Goal: Use online tool/utility: Utilize a website feature to perform a specific function

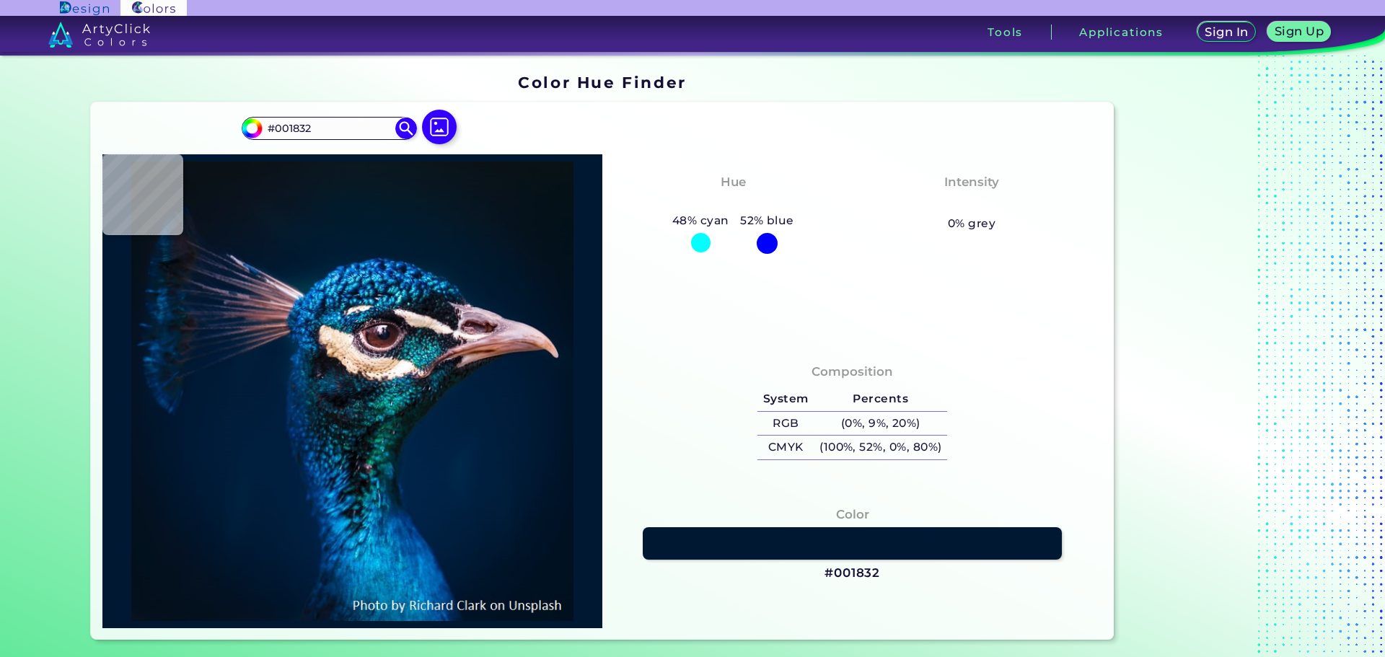
type input "#001830"
type input "#01172f"
type input "#01172F"
type input "#00162d"
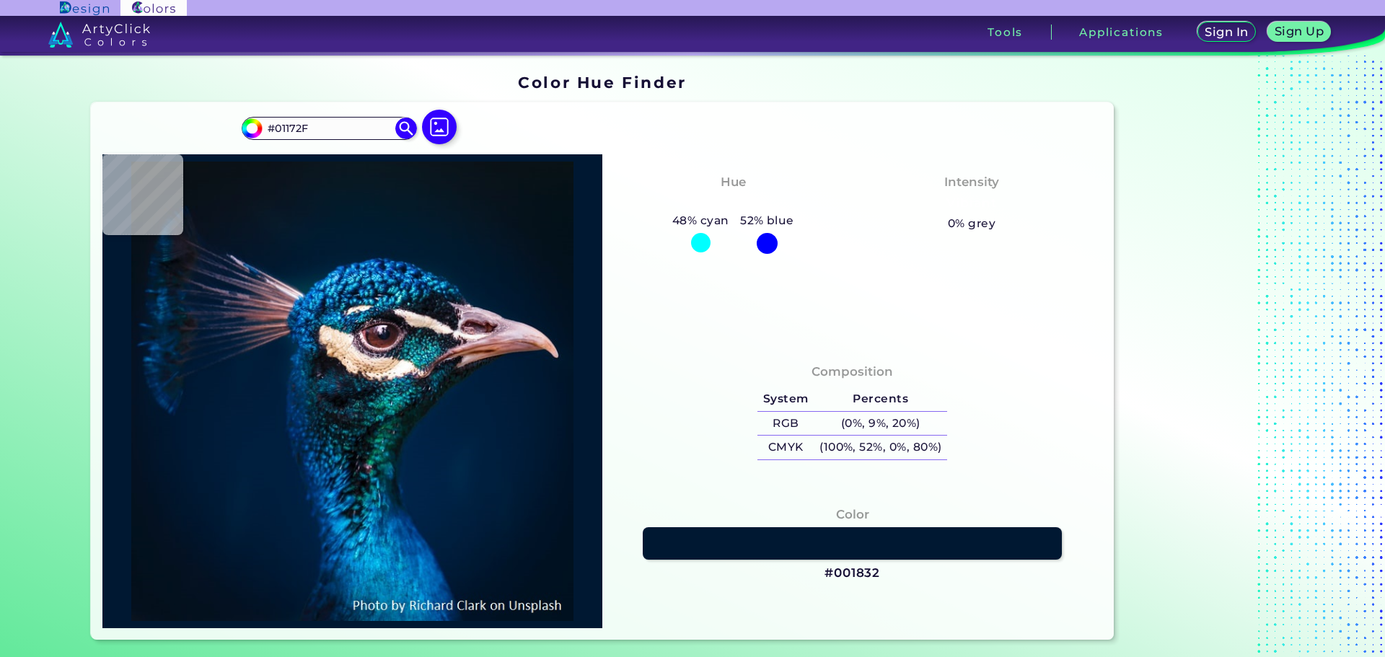
type input "#00162D"
type input "#01172e"
type input "#01172E"
type input "#001629"
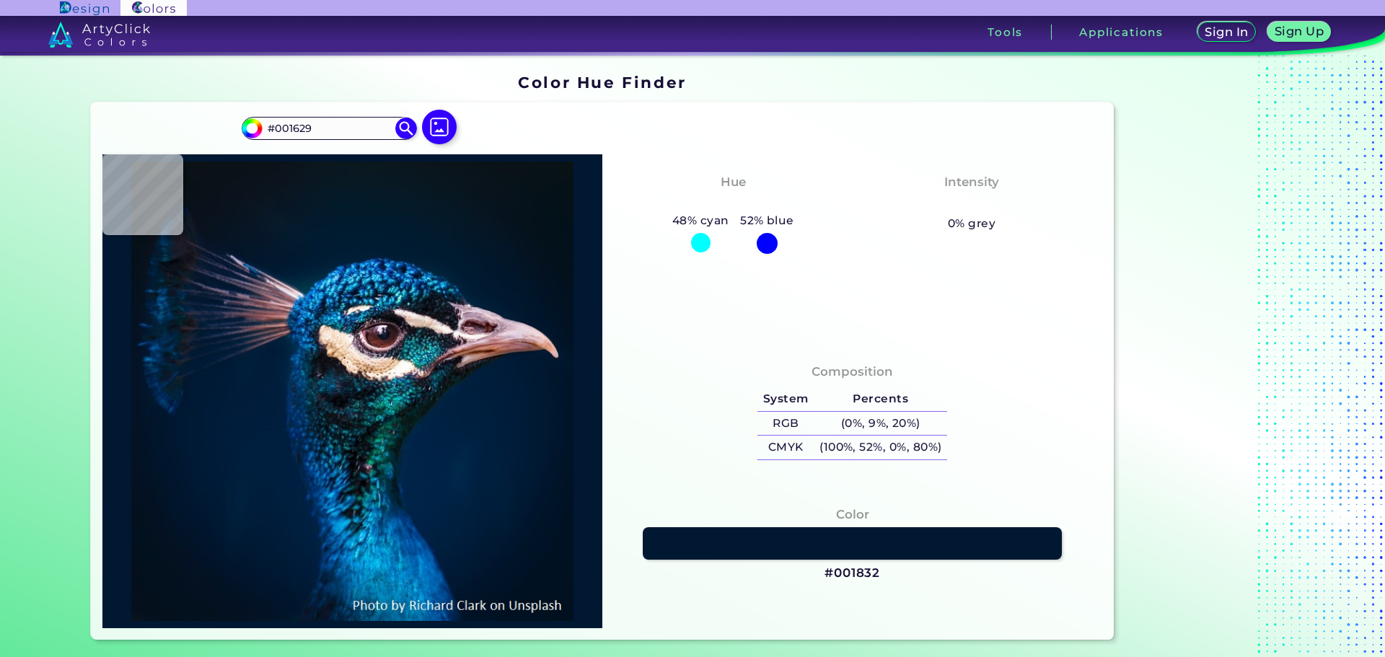
type input "#000000"
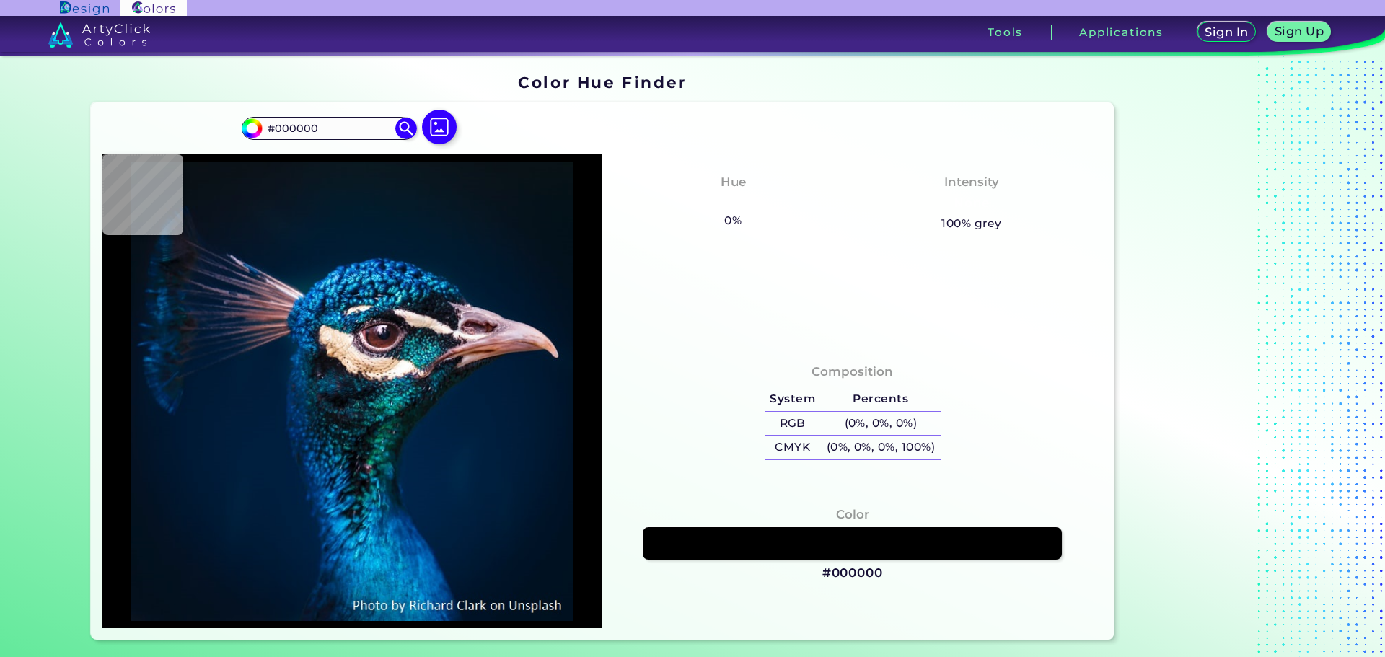
type input "#00162b"
type input "#00162B"
type input "#011b32"
type input "#011B32"
type input "#08426d"
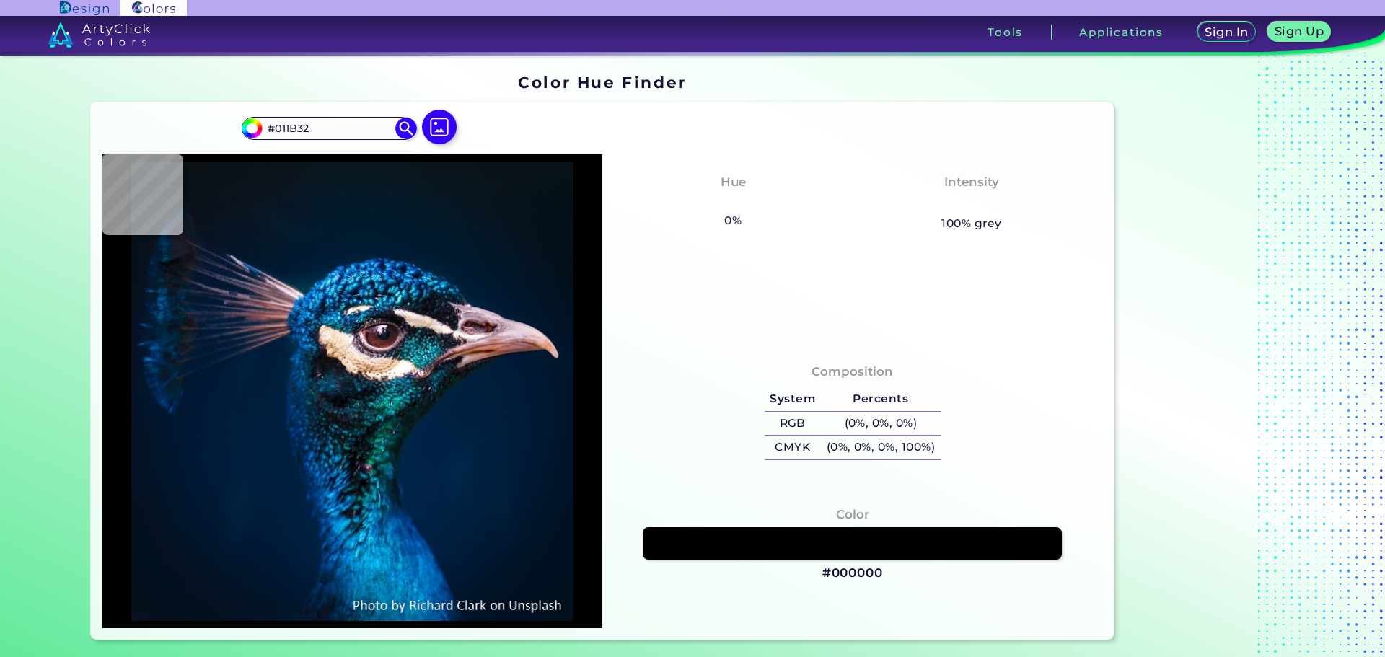
type input "#08426D"
type input "#003670"
type input "#002c41"
type input "#002C41"
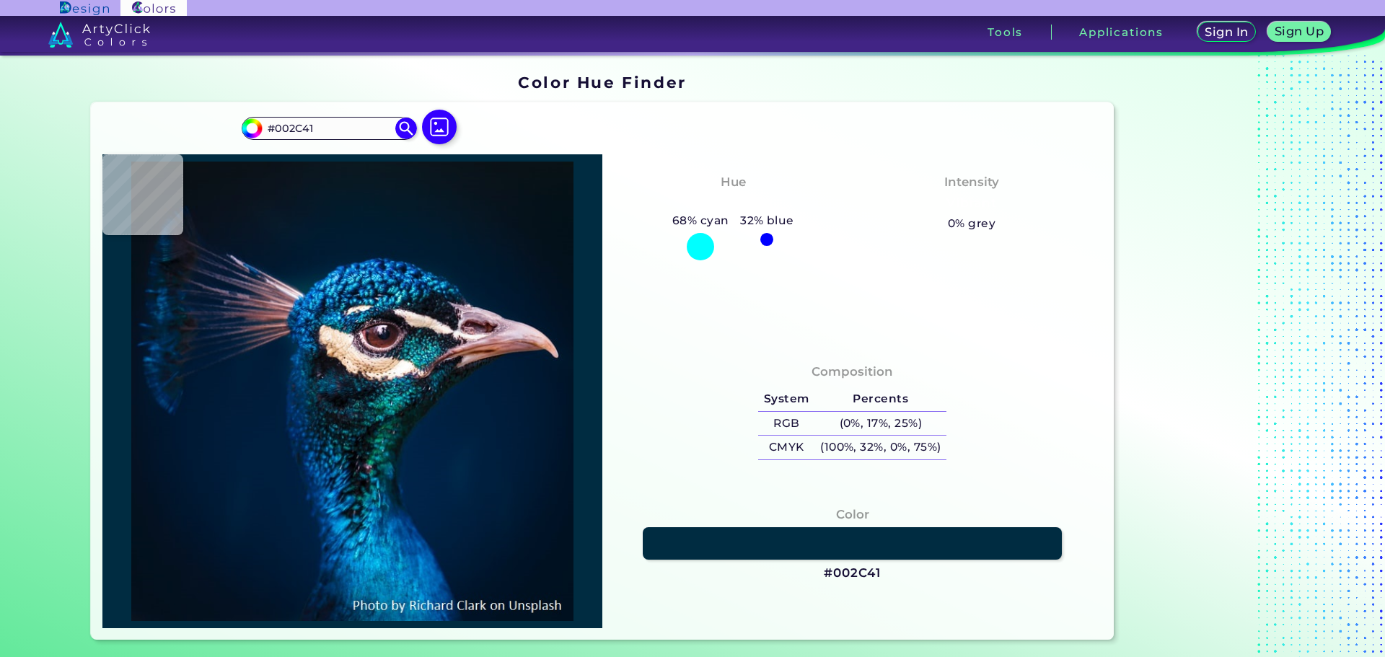
type input "#00293f"
type input "#00293F"
type input "#00283e"
type input "#00283E"
type input "#00263d"
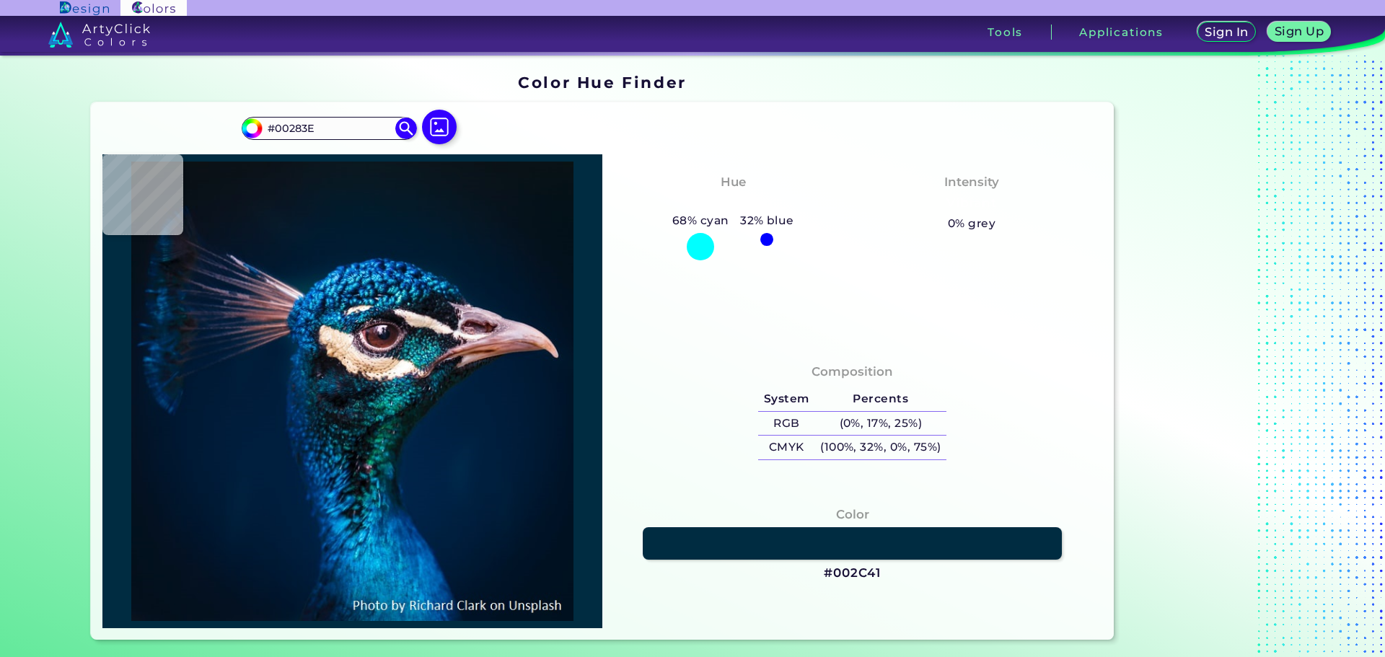
type input "#00263D"
type input "#00243c"
type input "#00243C"
type input "#01253f"
type input "#01253F"
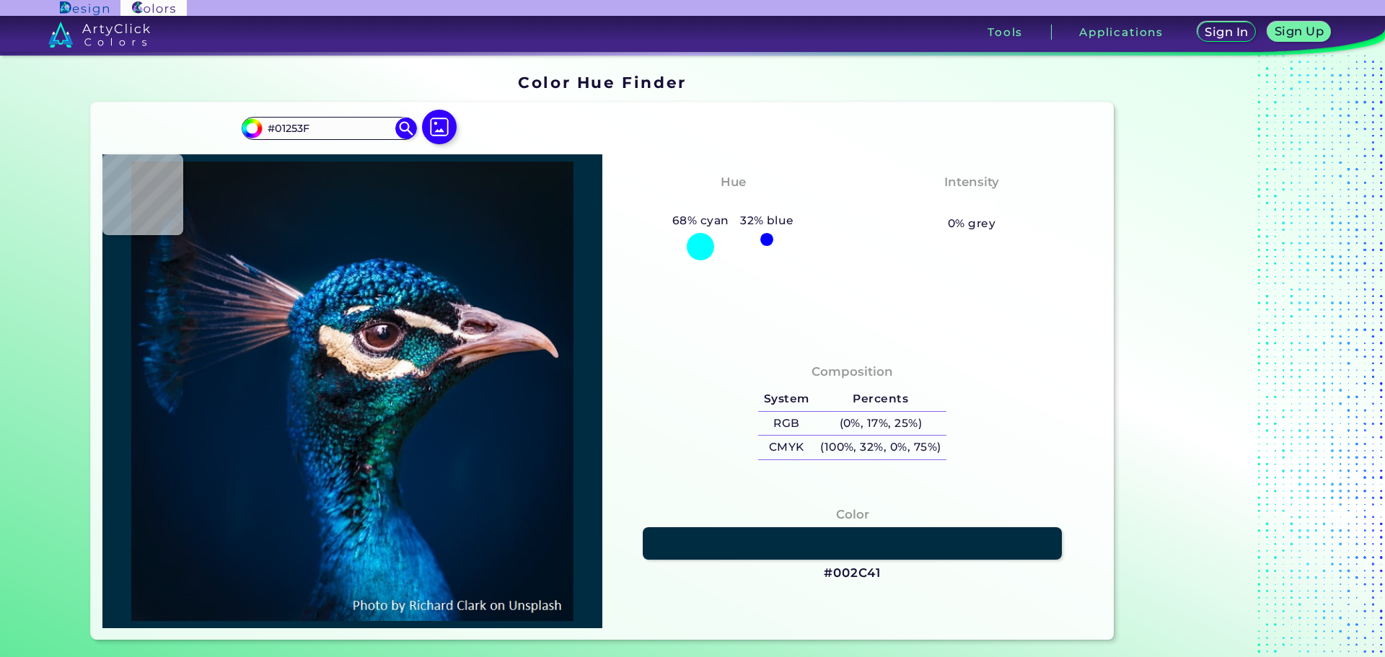
type input "#937b86"
type input "#937B86"
type input "#8f6873"
type input "#8F6873"
type input "#061931"
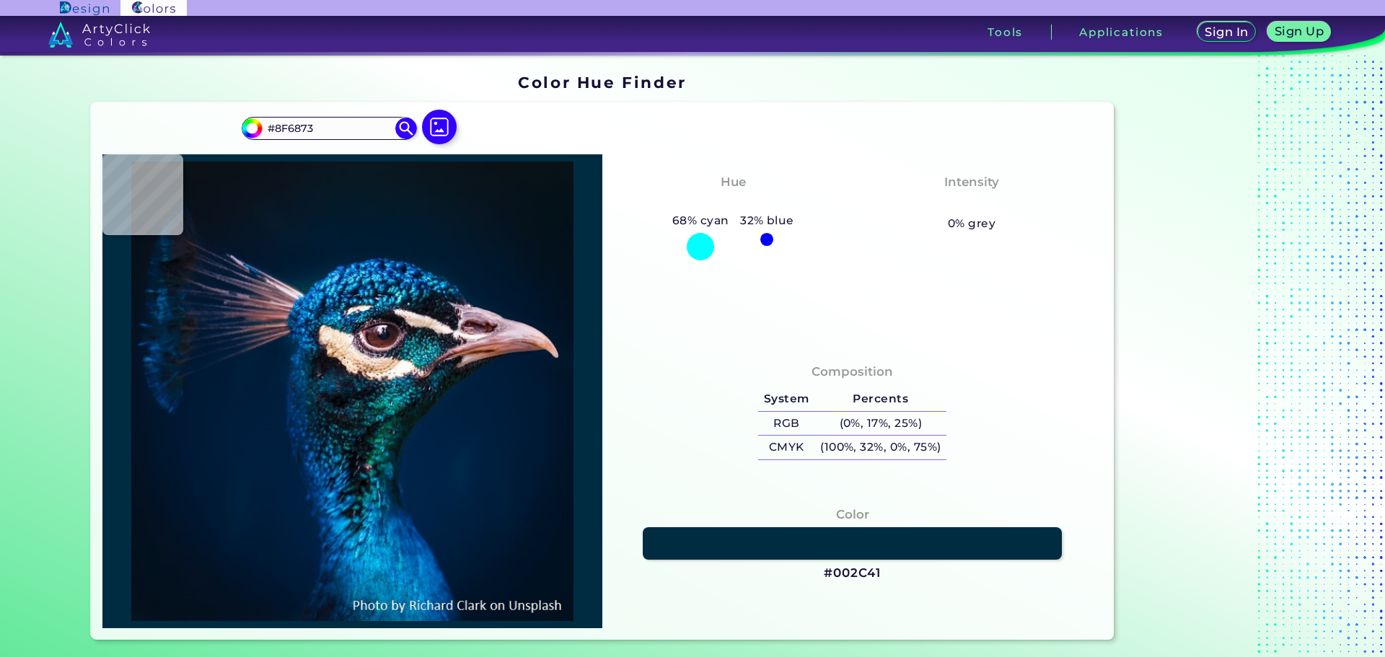
type input "#061931"
type input "#021428"
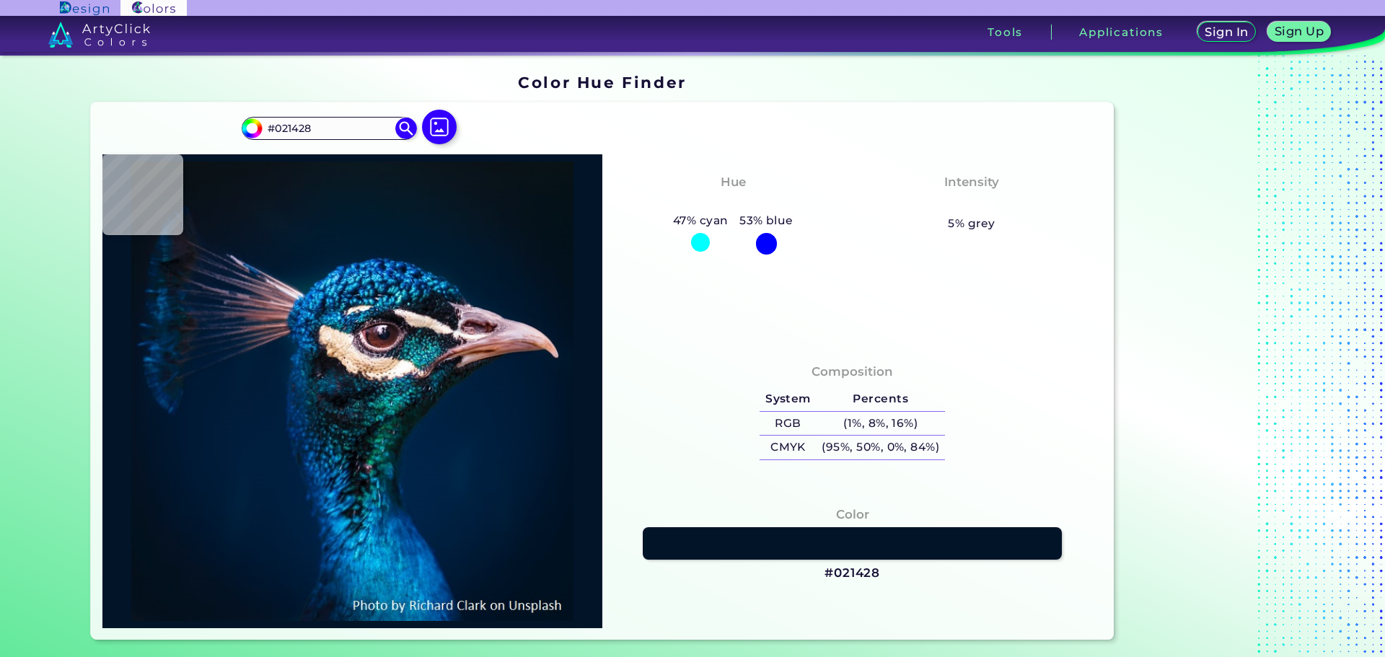
type input "#000000"
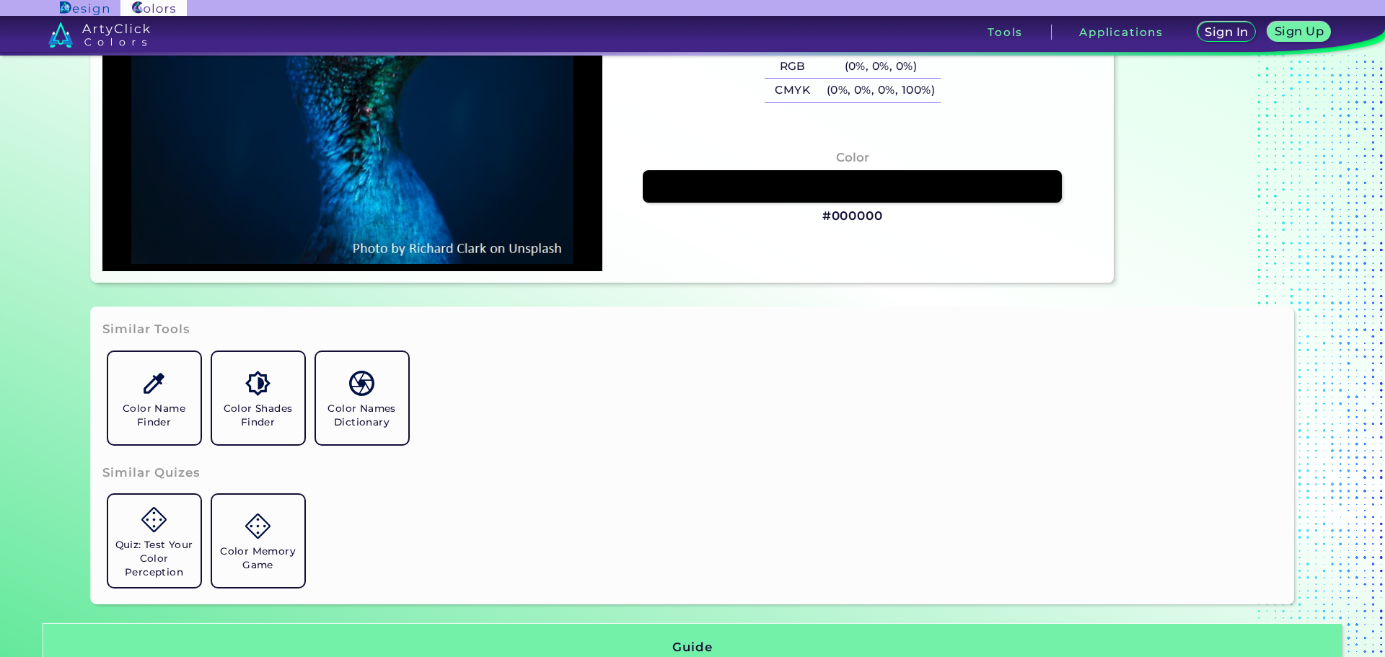
scroll to position [356, 0]
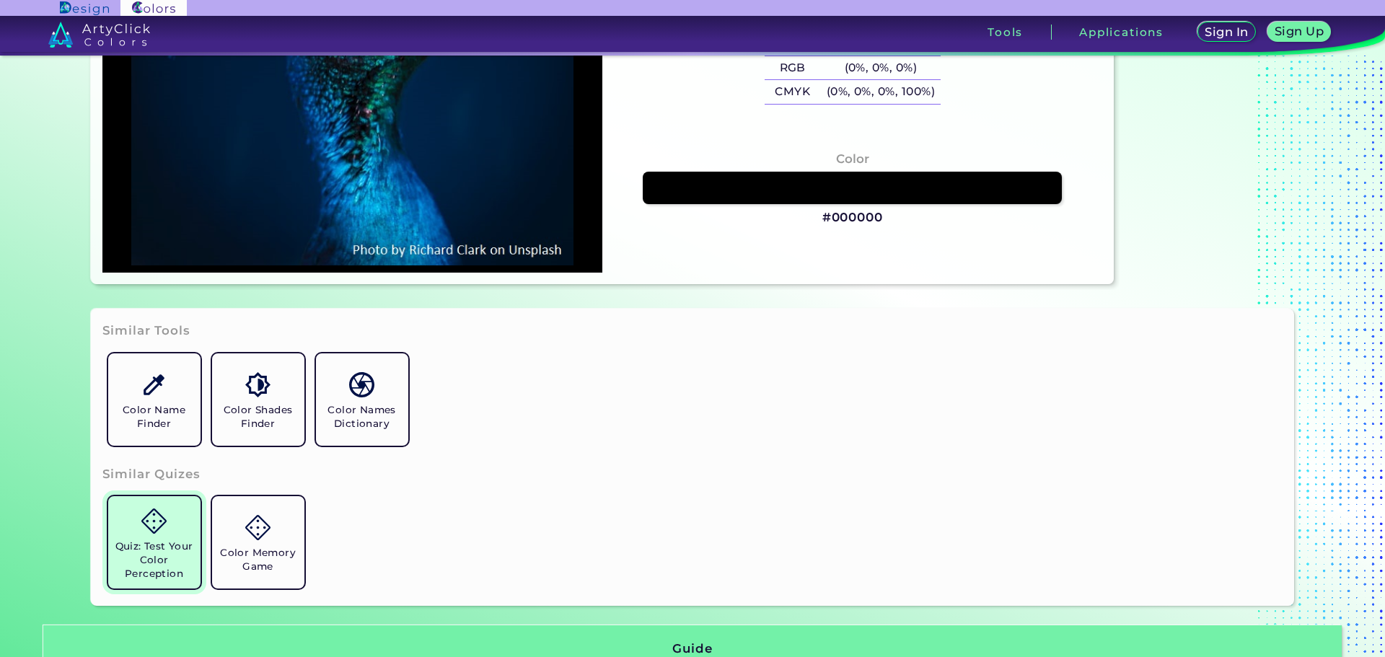
click at [156, 538] on link "Quiz: Test Your Color Perception" at bounding box center [154, 543] width 104 height 104
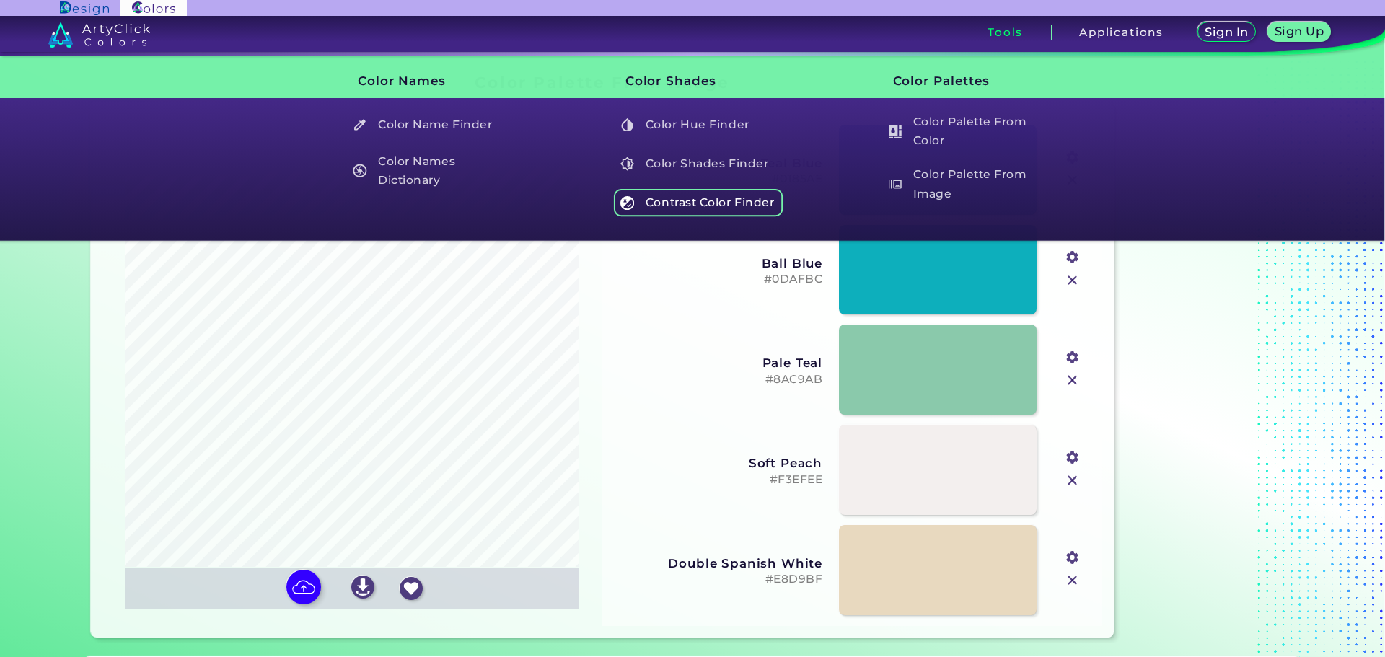
click at [705, 205] on h5 "Contrast Color Finder" at bounding box center [699, 202] width 170 height 27
